Goal: Information Seeking & Learning: Learn about a topic

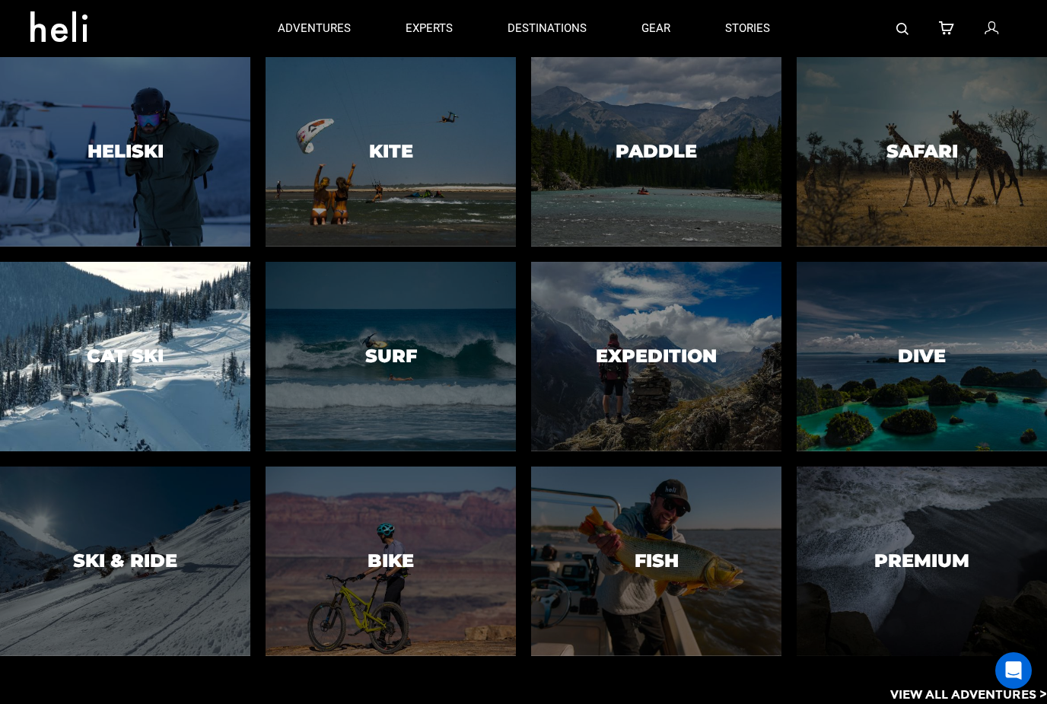
click at [55, 418] on div at bounding box center [126, 356] width 256 height 193
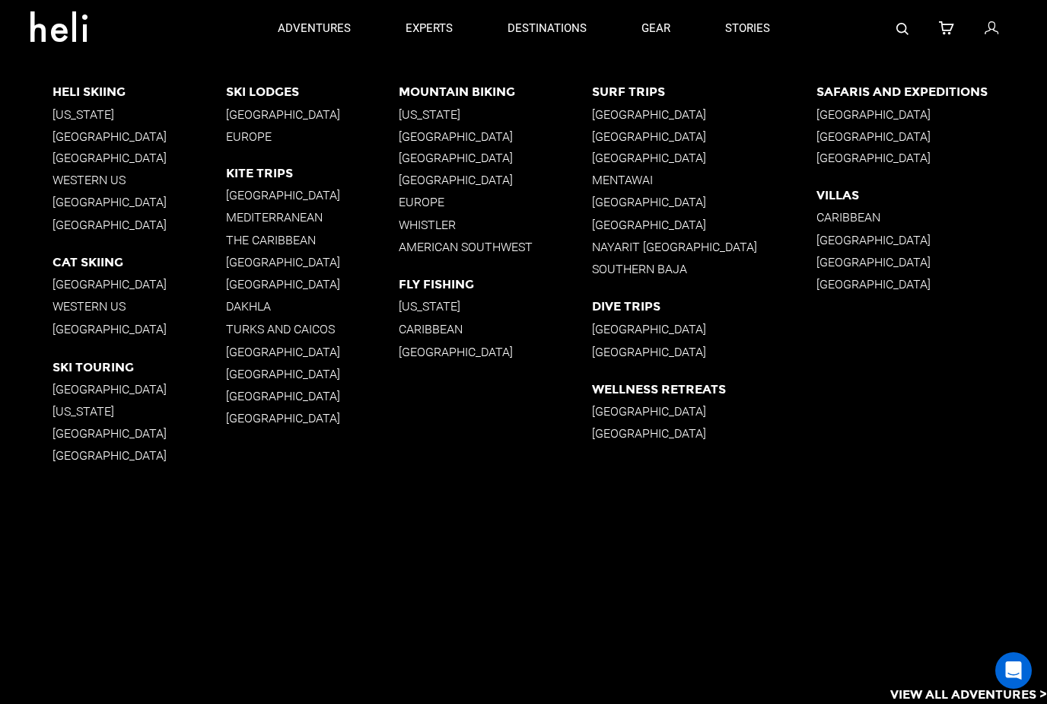
click at [72, 224] on p "[GEOGRAPHIC_DATA]" at bounding box center [138, 225] width 173 height 14
click at [76, 135] on p "[GEOGRAPHIC_DATA]" at bounding box center [138, 136] width 173 height 14
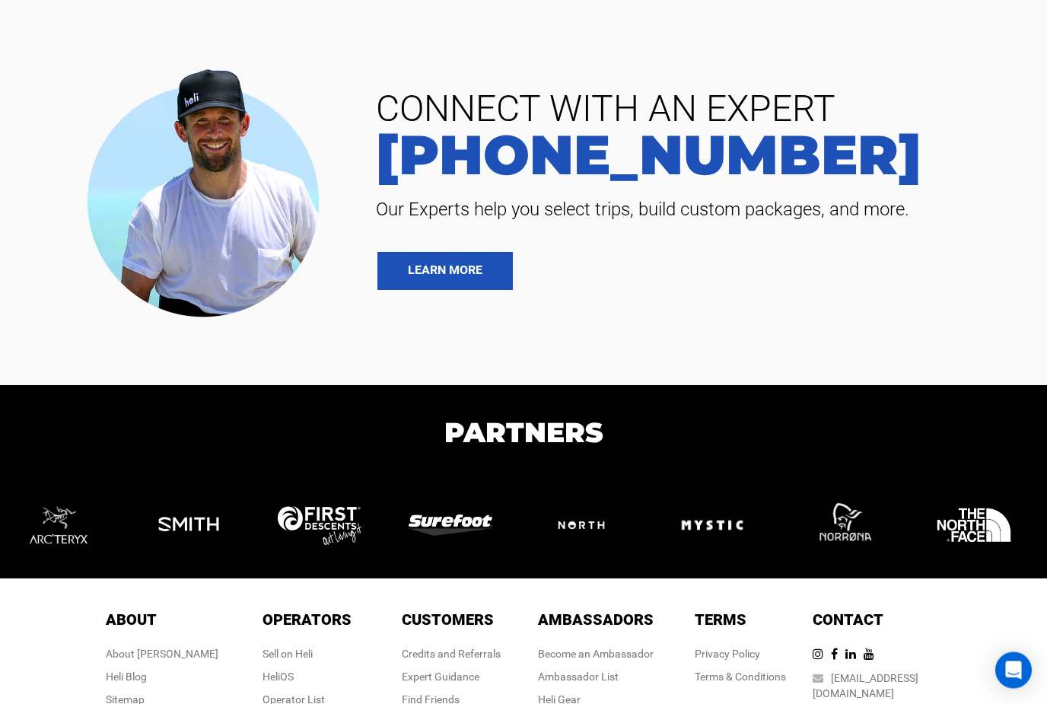
scroll to position [3837, 0]
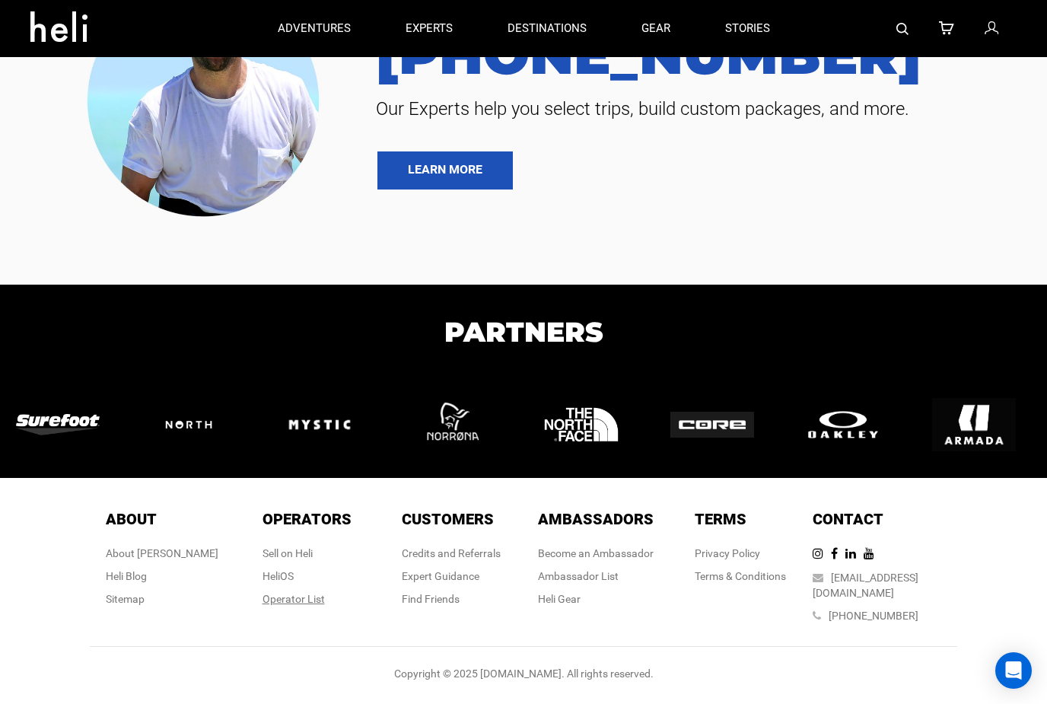
click at [278, 606] on div "Operator List" at bounding box center [306, 598] width 89 height 15
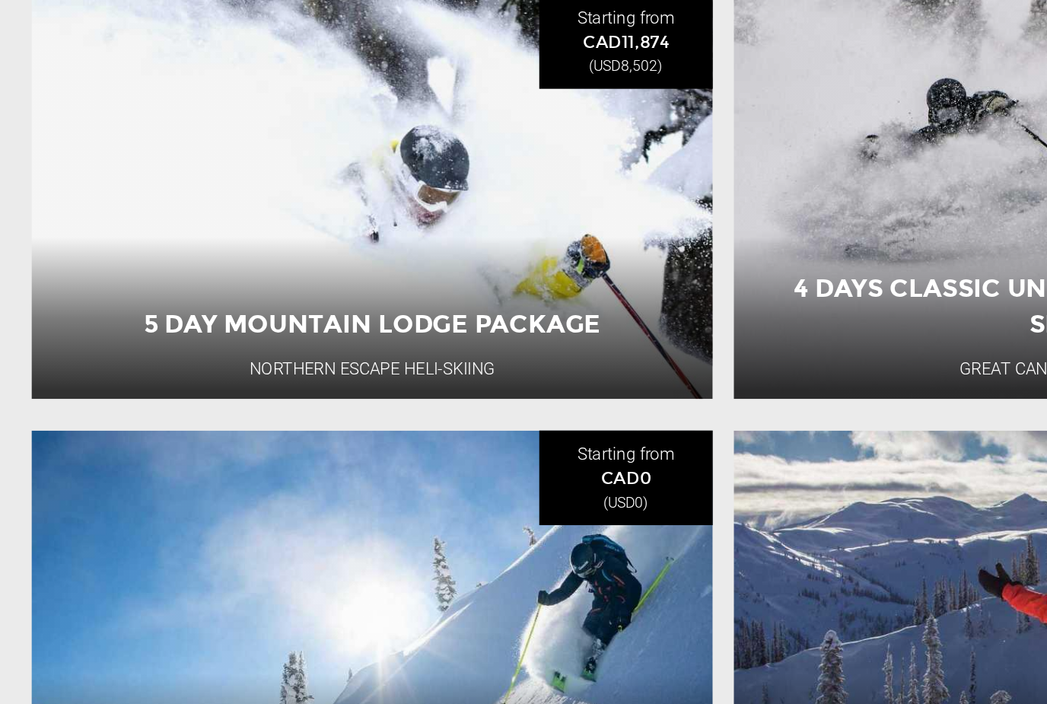
scroll to position [1577, 0]
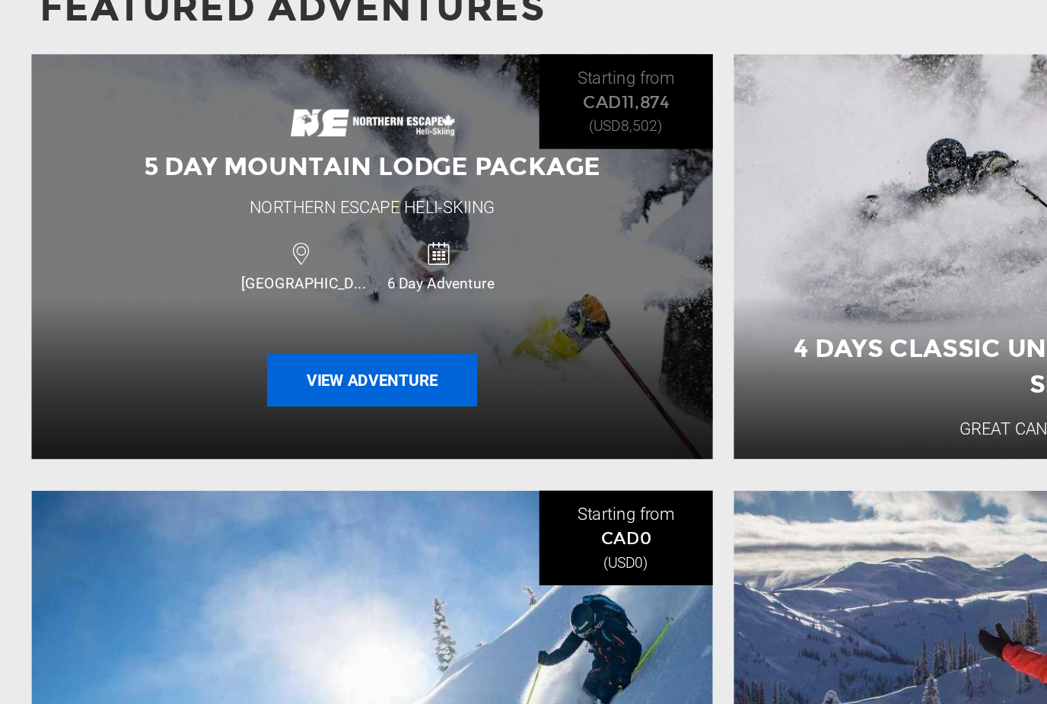
click at [231, 371] on button "View Adventure" at bounding box center [269, 390] width 152 height 38
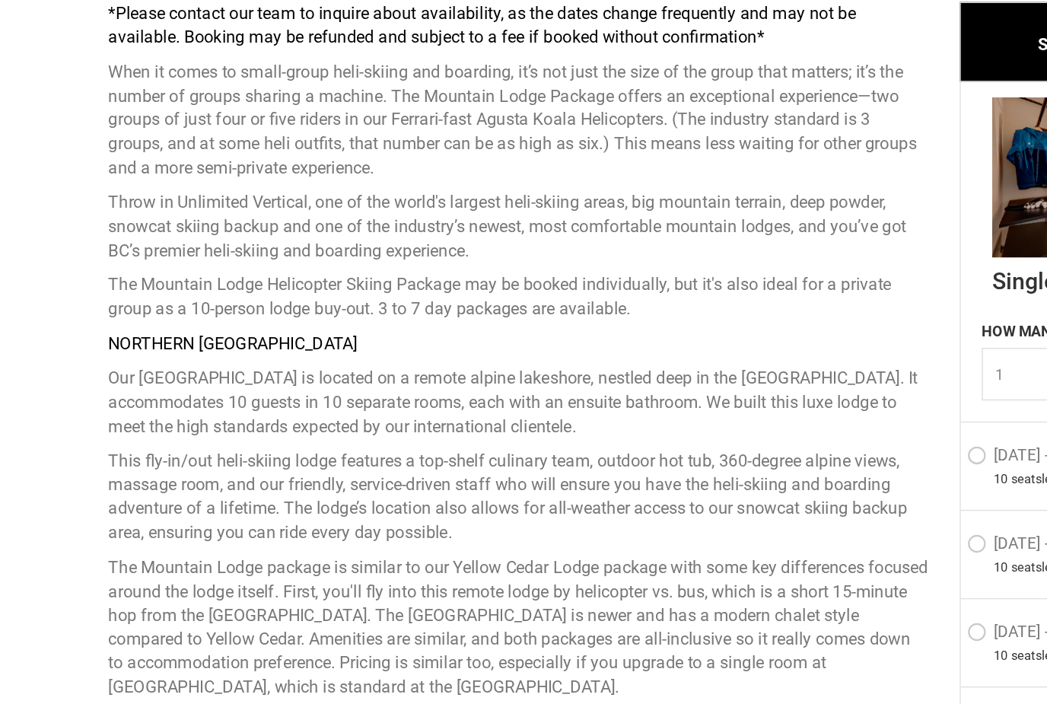
scroll to position [513, 0]
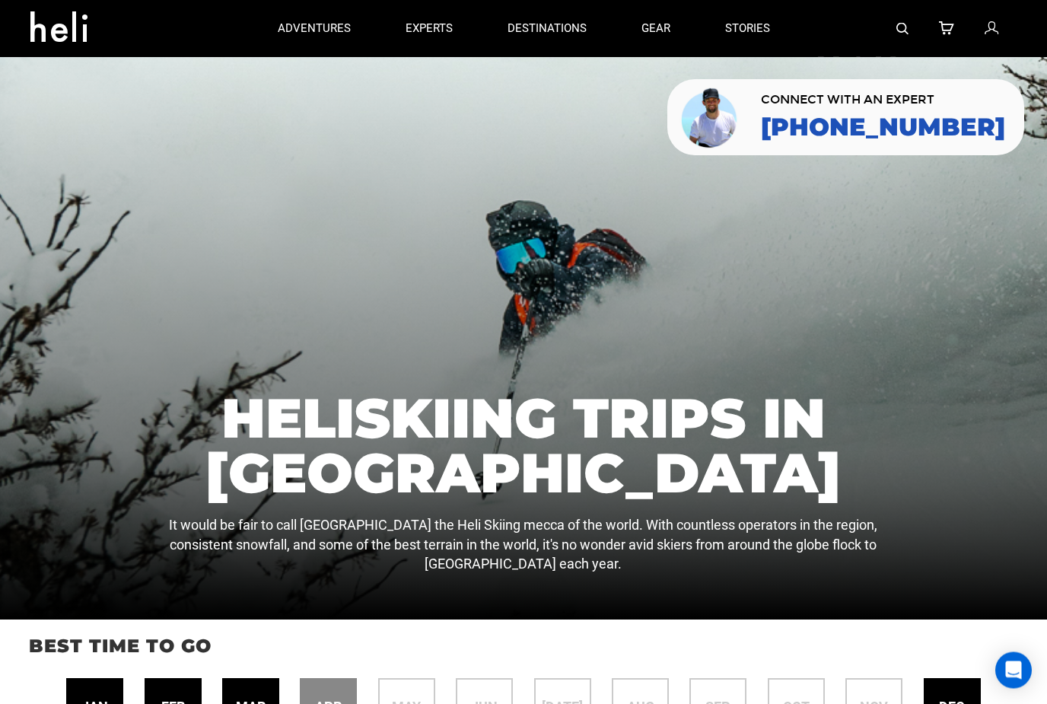
scroll to position [1, 0]
click at [649, 16] on link "gear" at bounding box center [655, 28] width 29 height 57
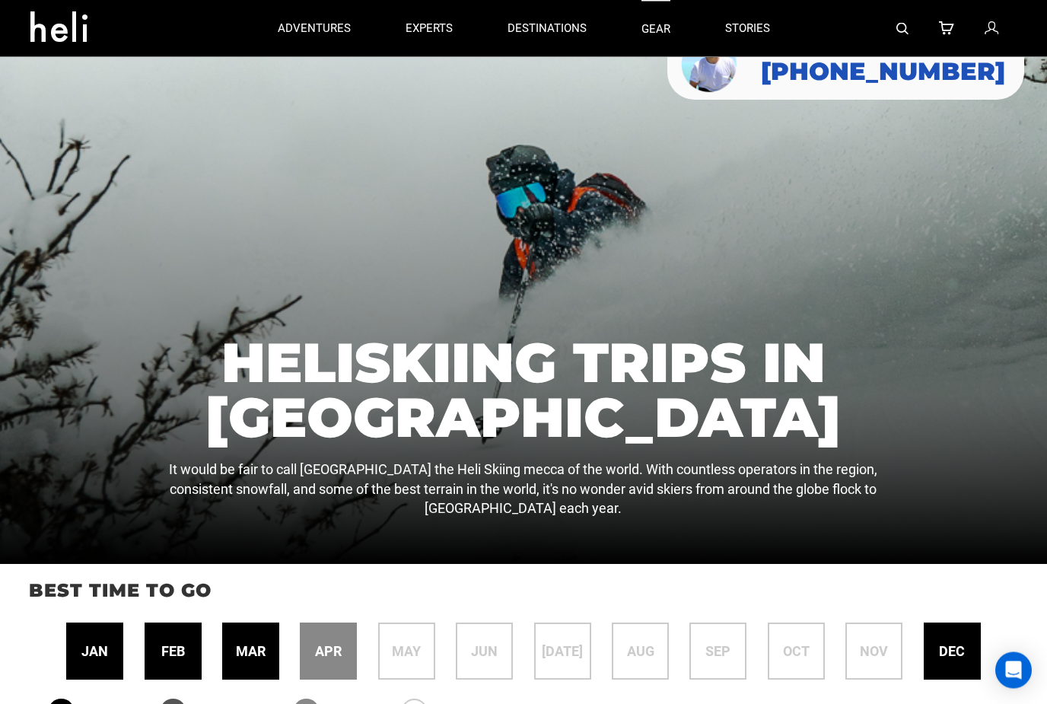
scroll to position [0, 0]
